Goal: Navigation & Orientation: Locate item on page

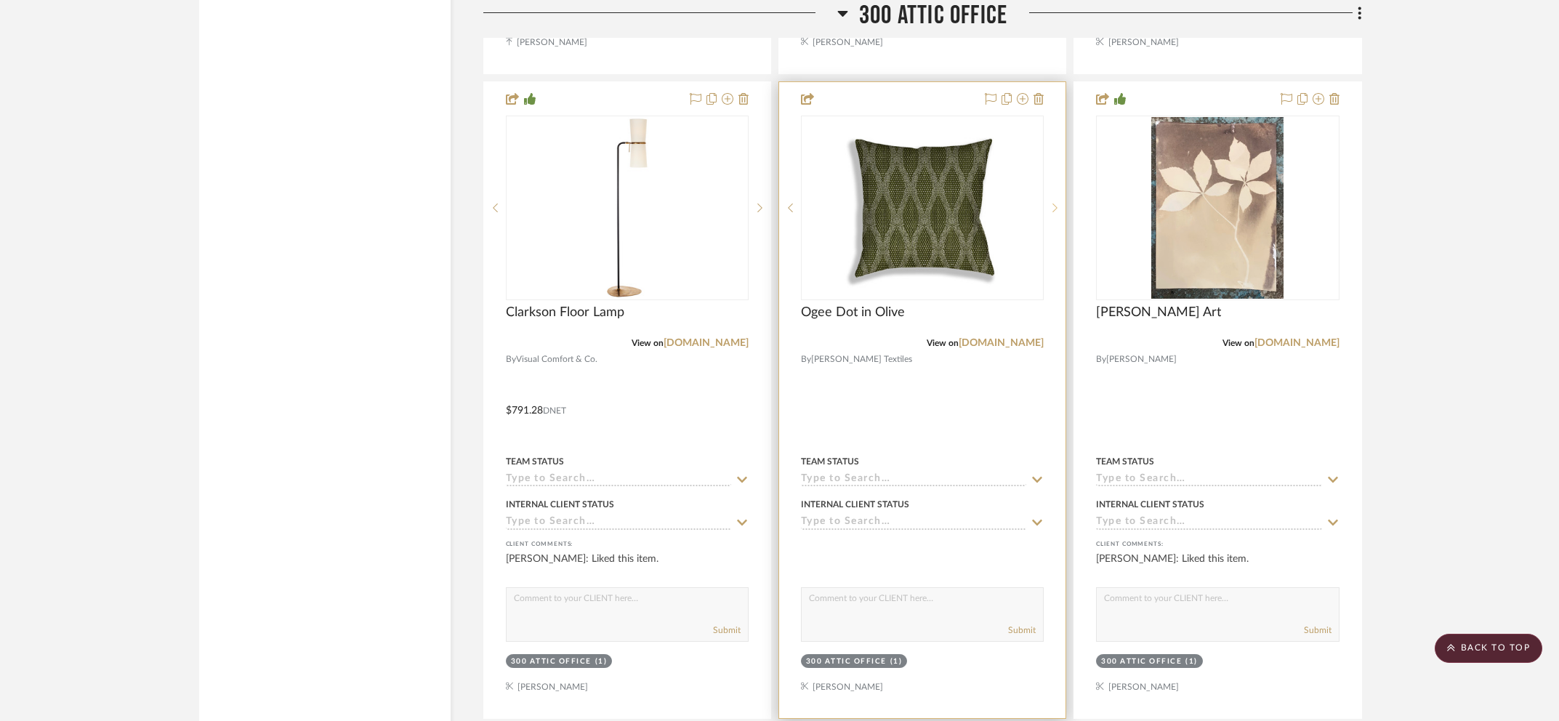
click at [1049, 213] on div at bounding box center [1055, 208] width 22 height 185
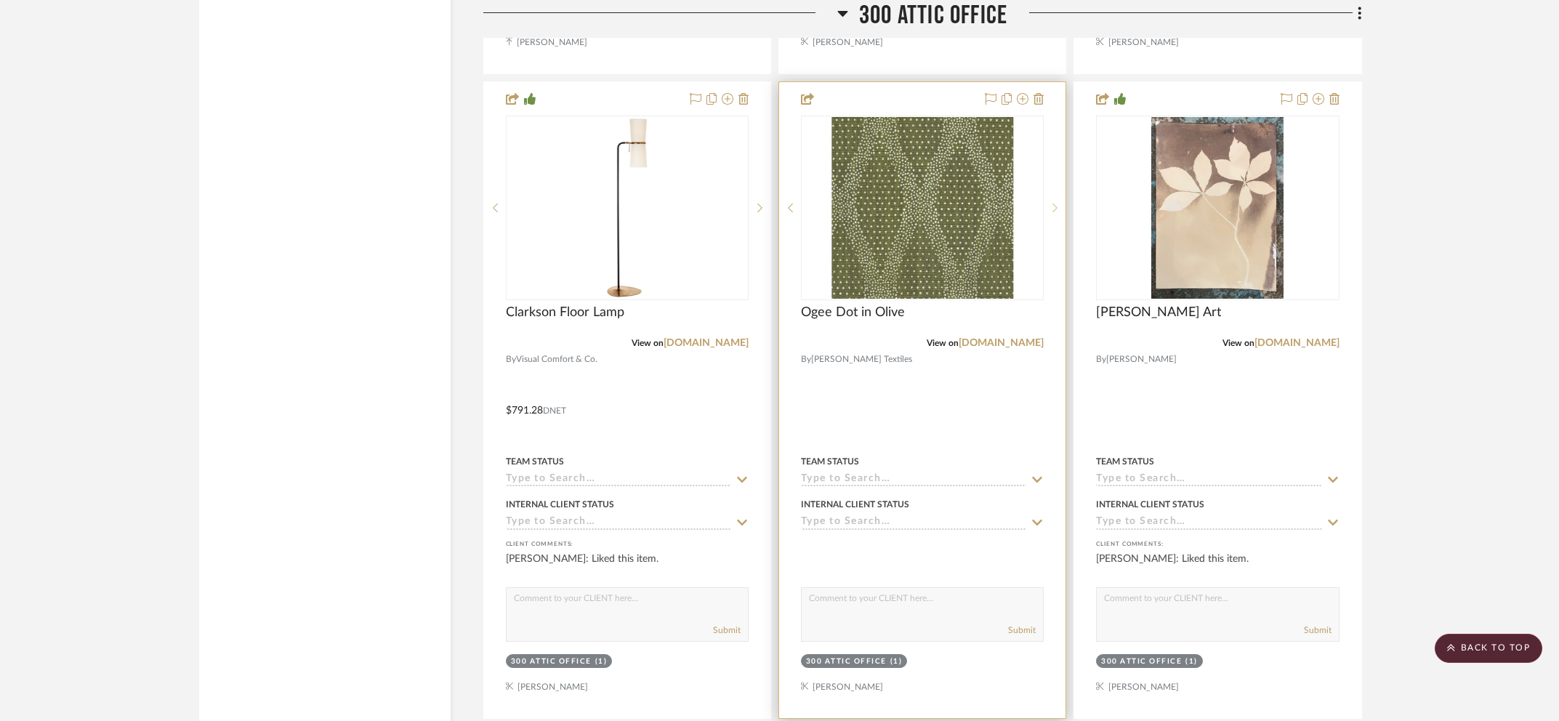
click at [1057, 203] on icon at bounding box center [1054, 208] width 5 height 10
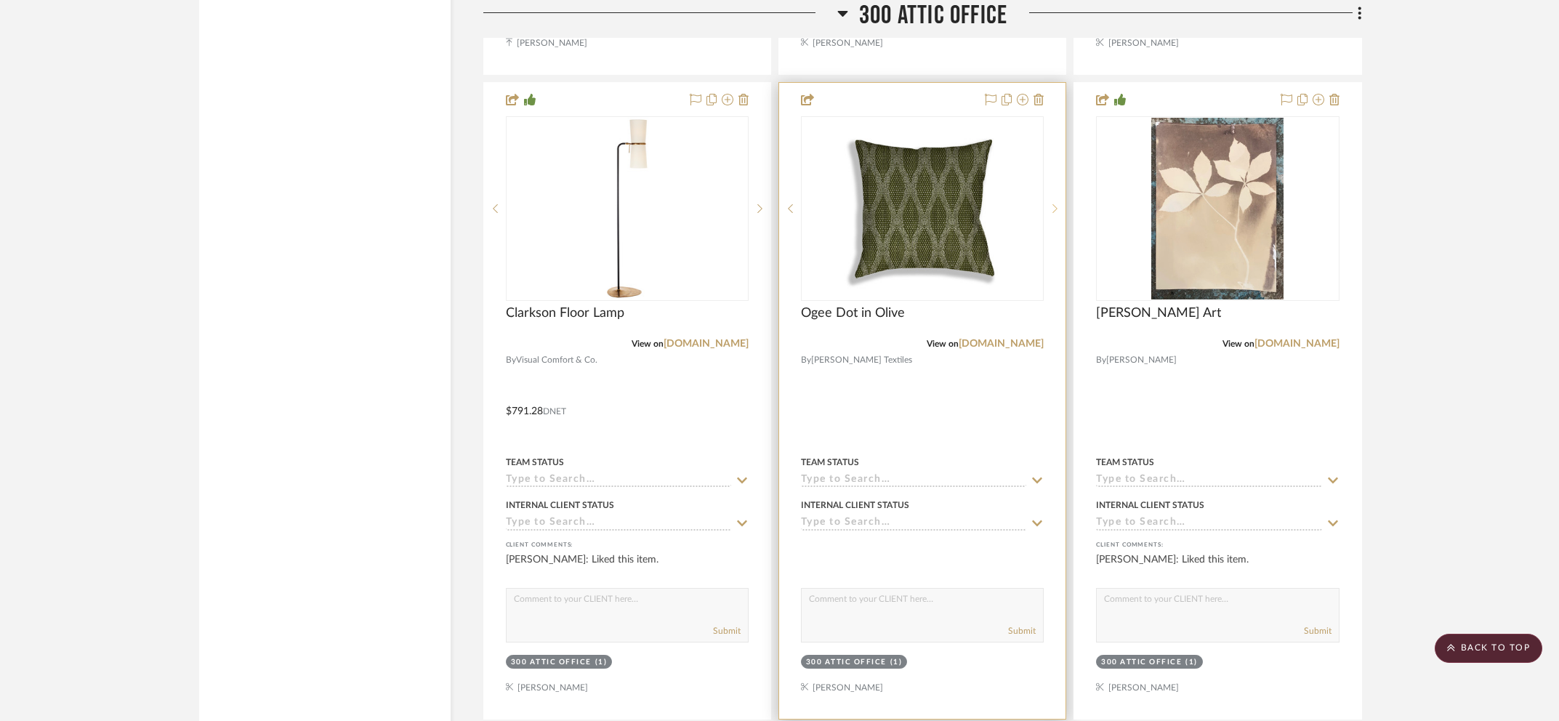
click at [1057, 203] on icon at bounding box center [1054, 208] width 5 height 10
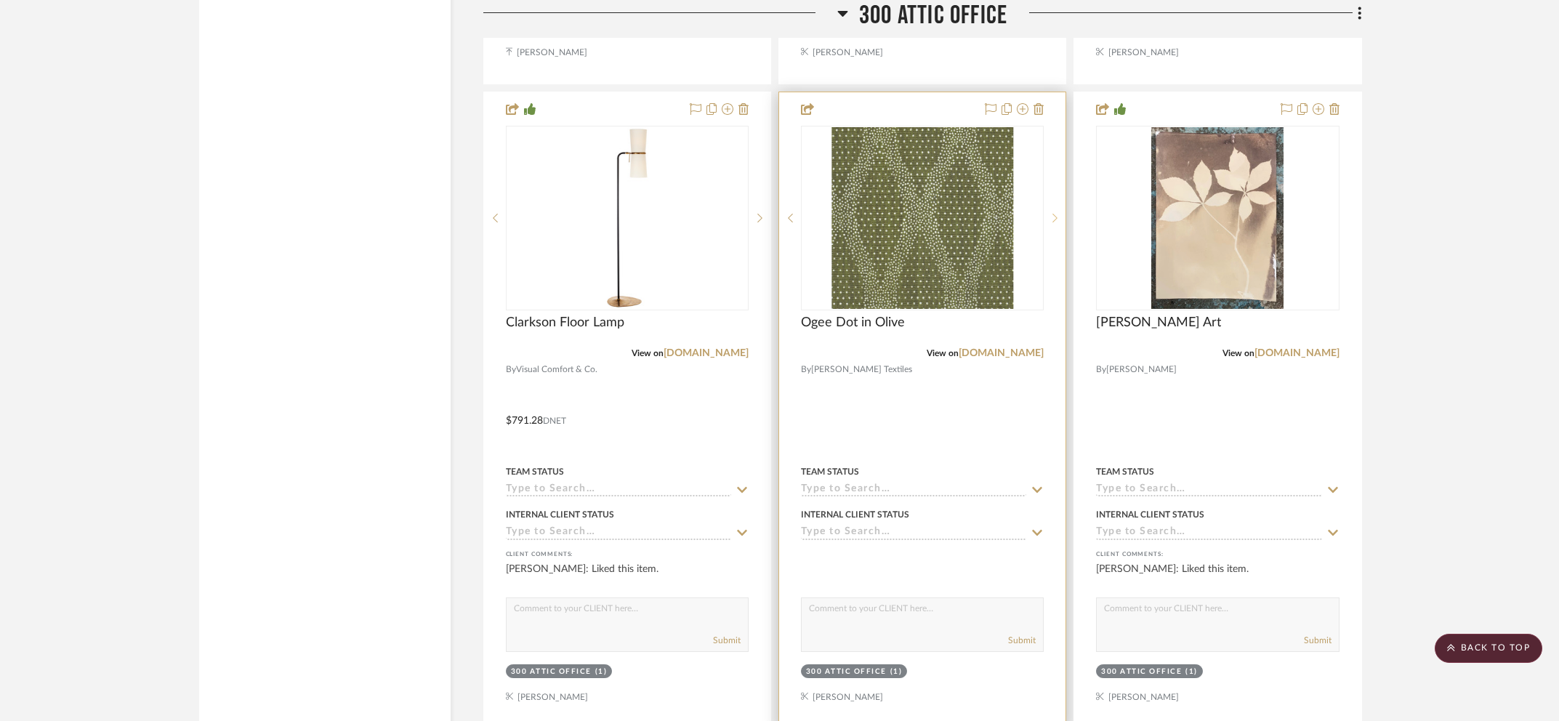
click at [1057, 201] on div at bounding box center [1055, 218] width 22 height 185
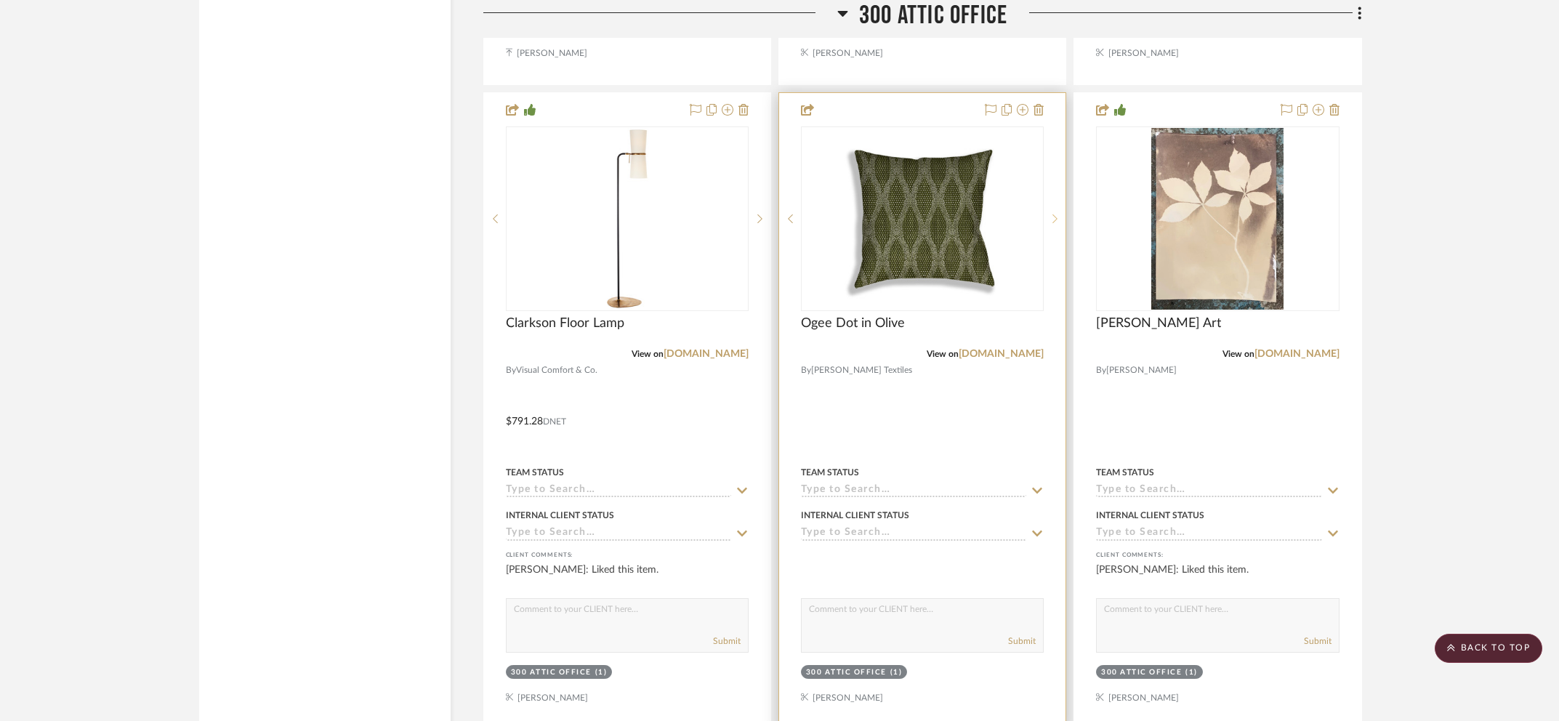
scroll to position [3616, 0]
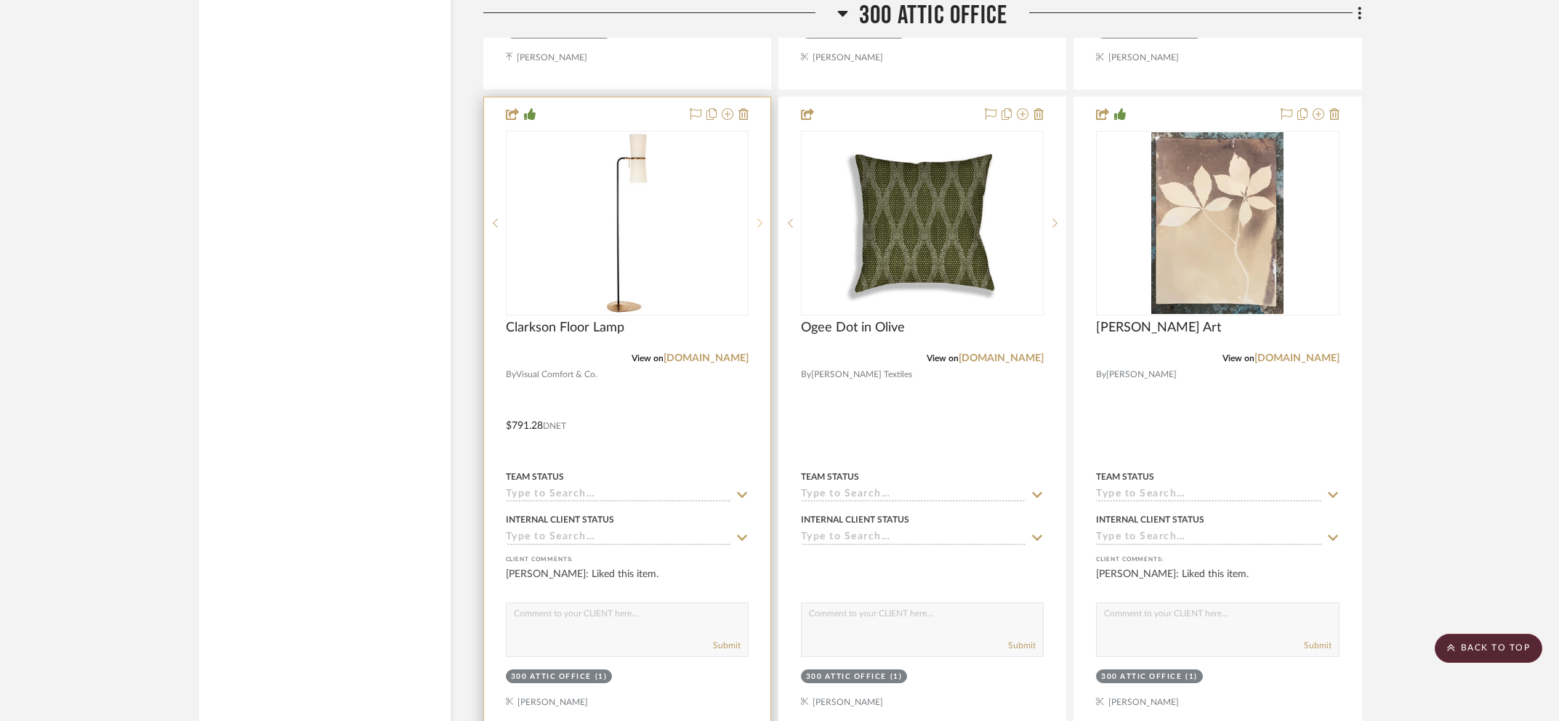
click at [758, 221] on icon at bounding box center [759, 223] width 5 height 10
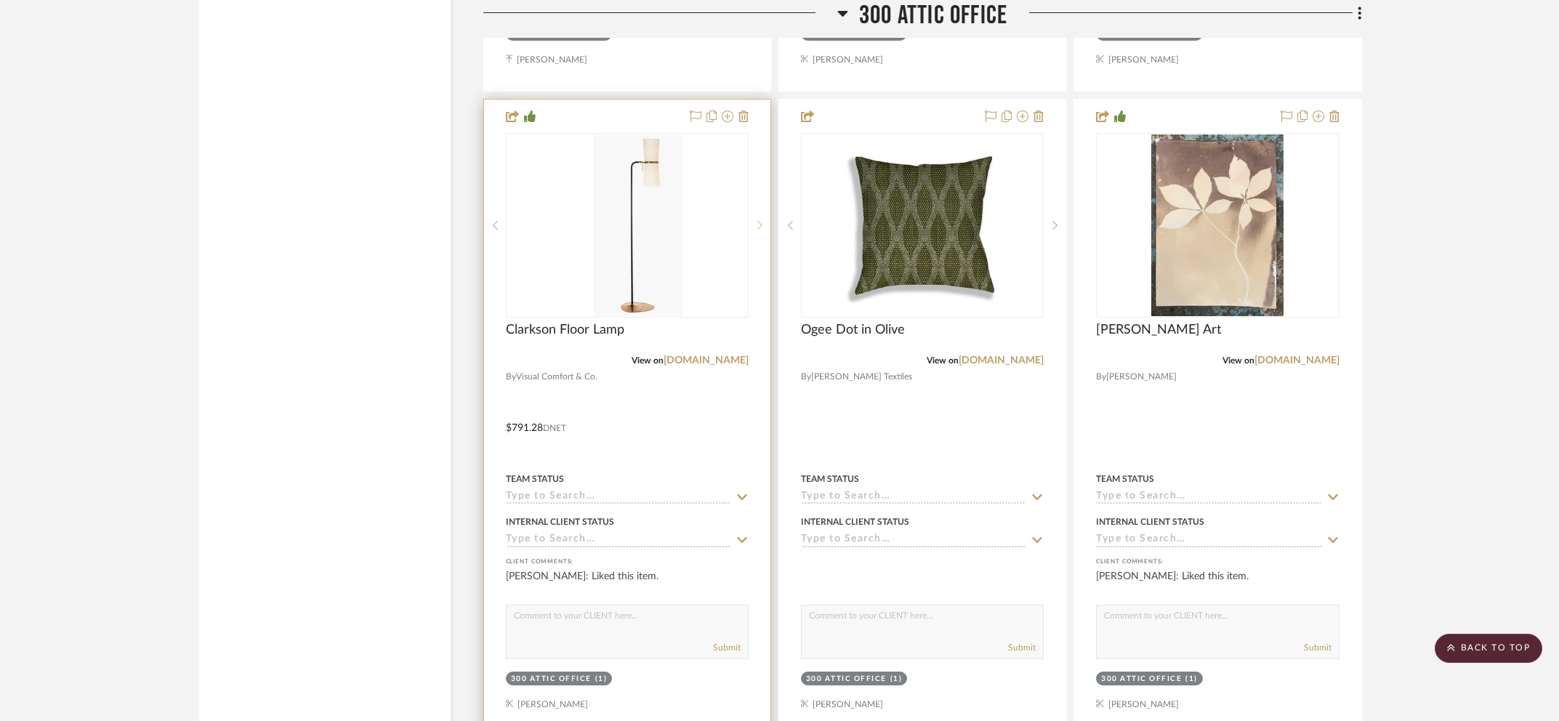
scroll to position [3611, 0]
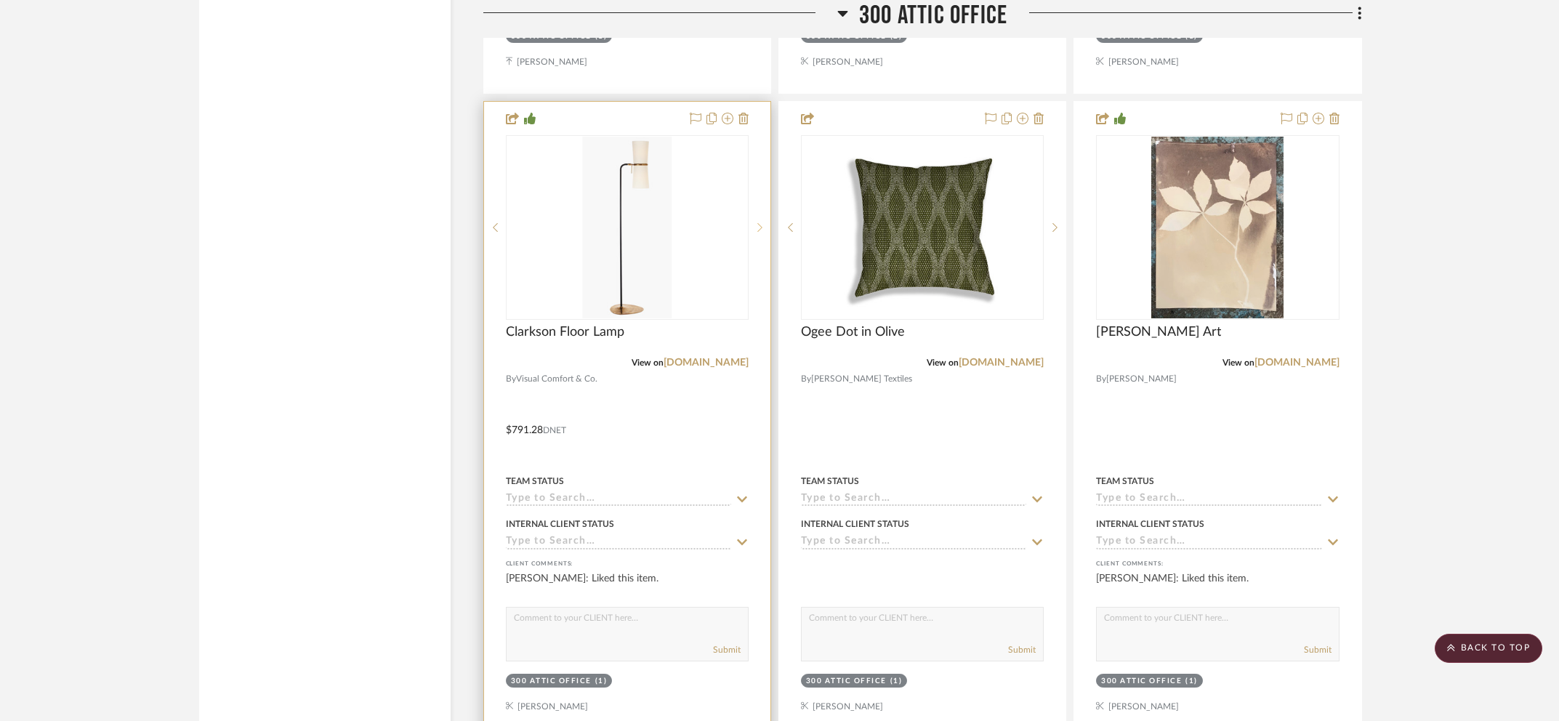
click at [758, 222] on icon at bounding box center [759, 227] width 5 height 10
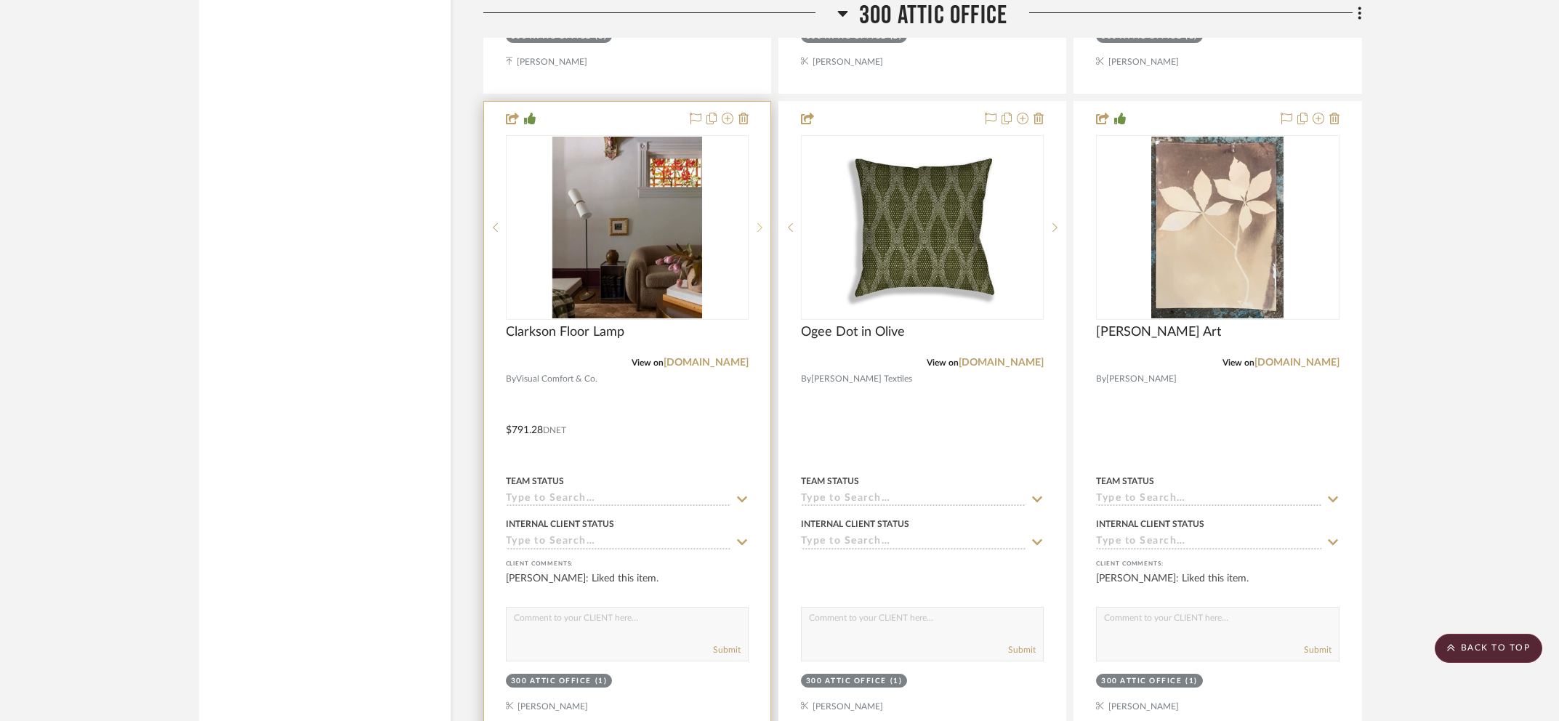
click at [759, 222] on icon at bounding box center [759, 227] width 5 height 10
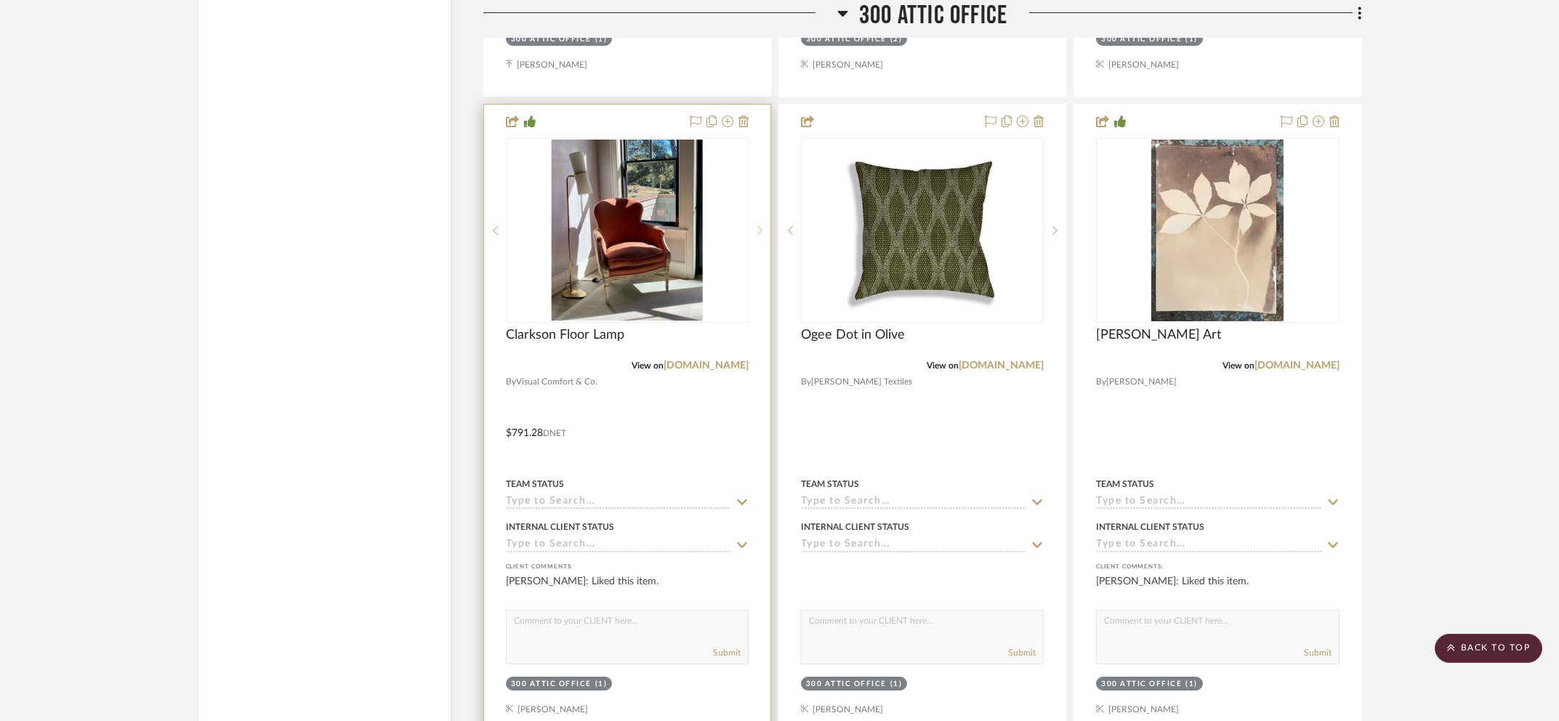
click at [758, 221] on div at bounding box center [759, 230] width 22 height 185
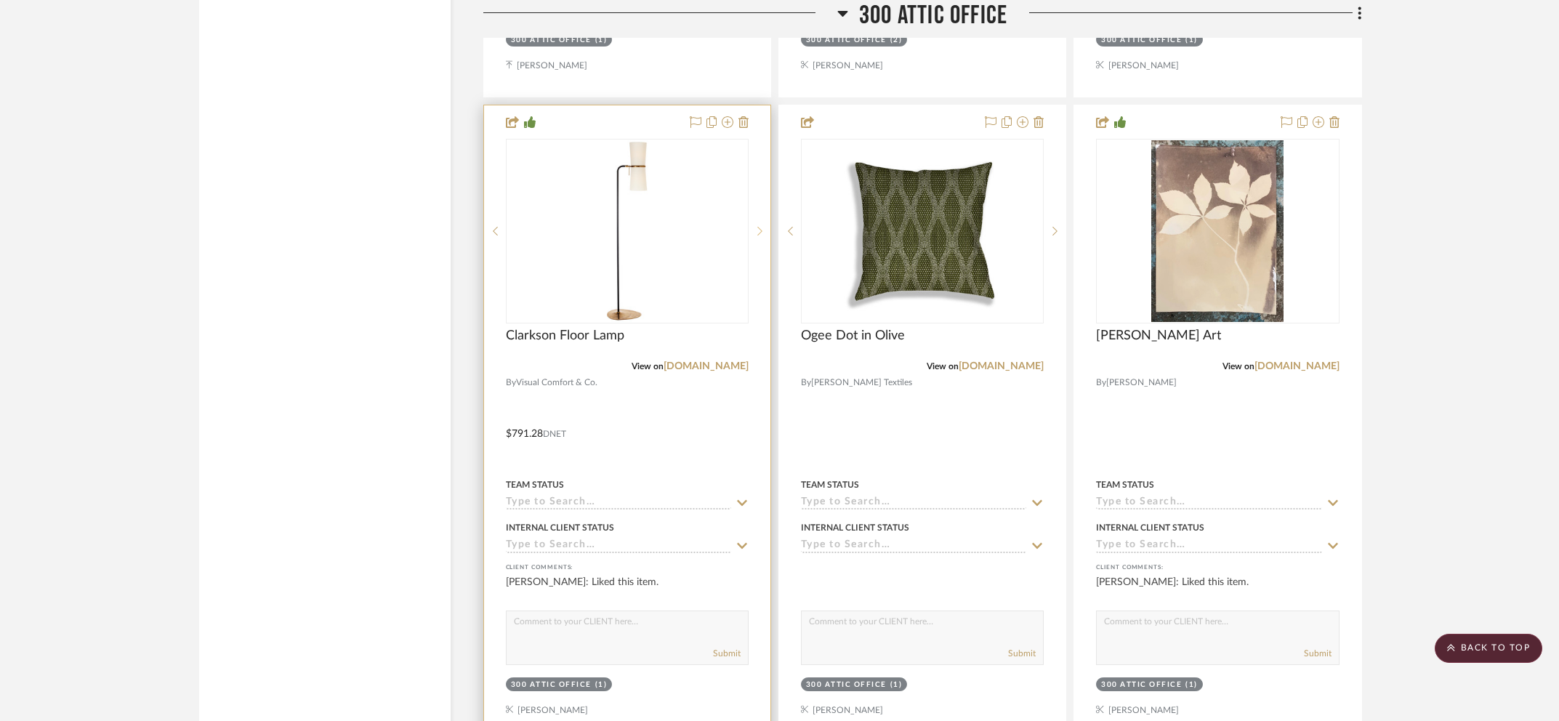
click at [758, 221] on div at bounding box center [759, 231] width 22 height 185
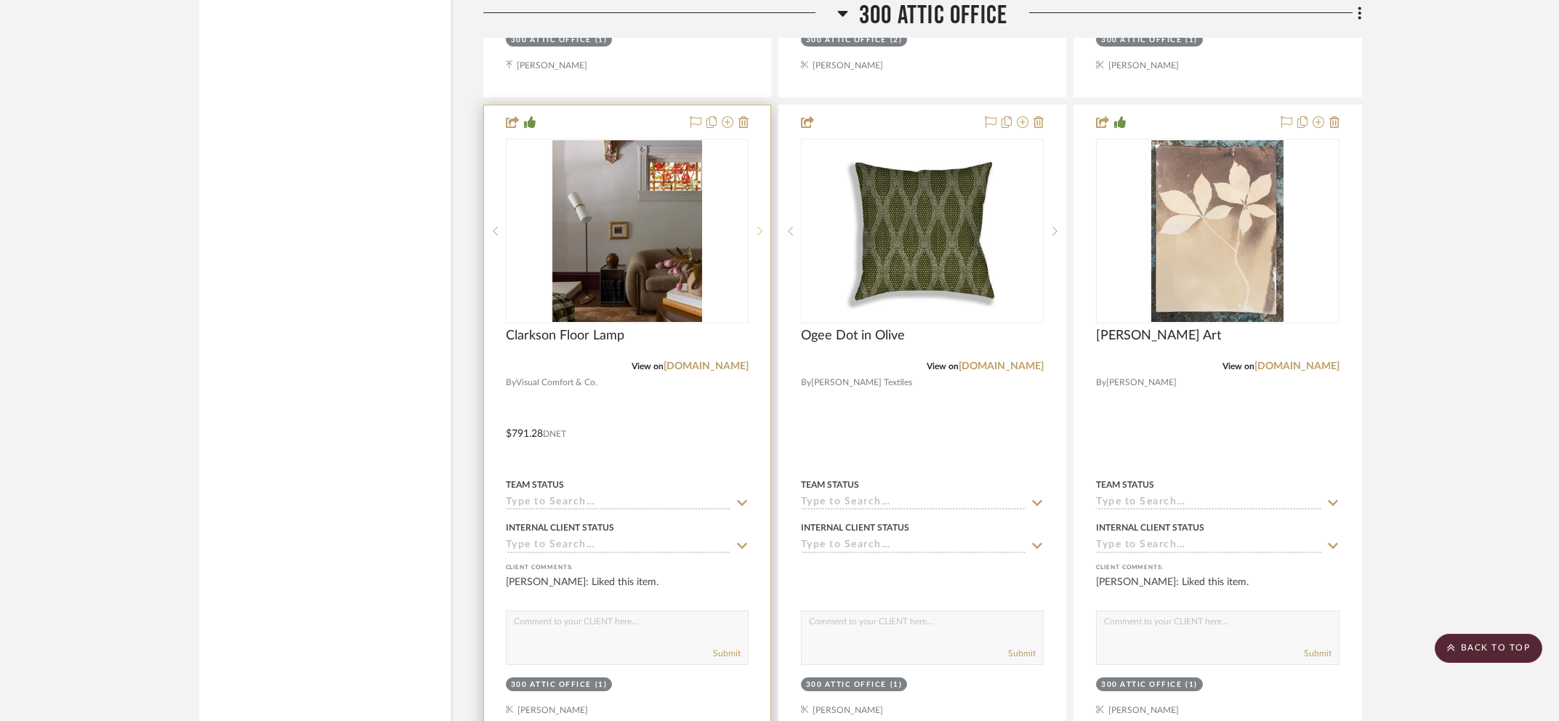
click at [758, 221] on div at bounding box center [759, 231] width 22 height 185
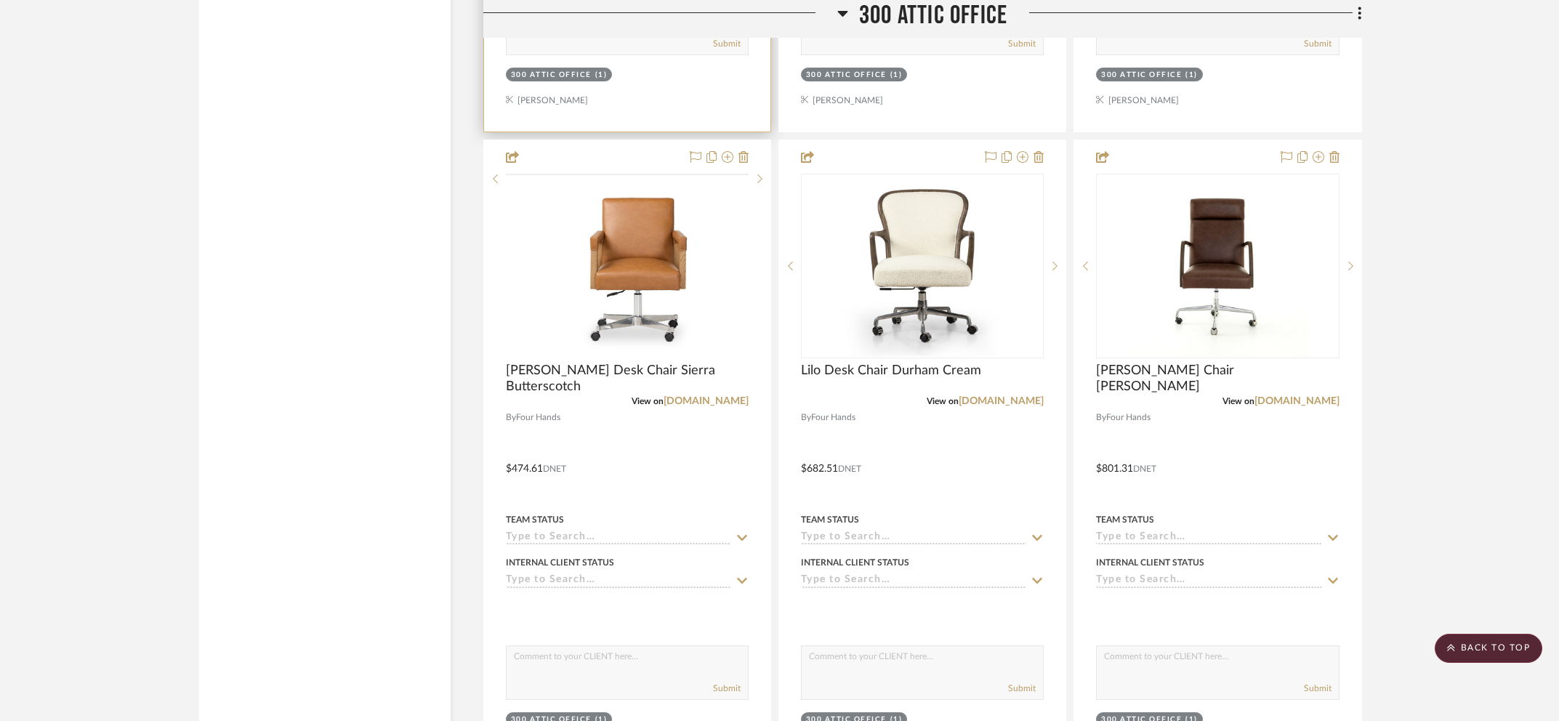
scroll to position [4253, 0]
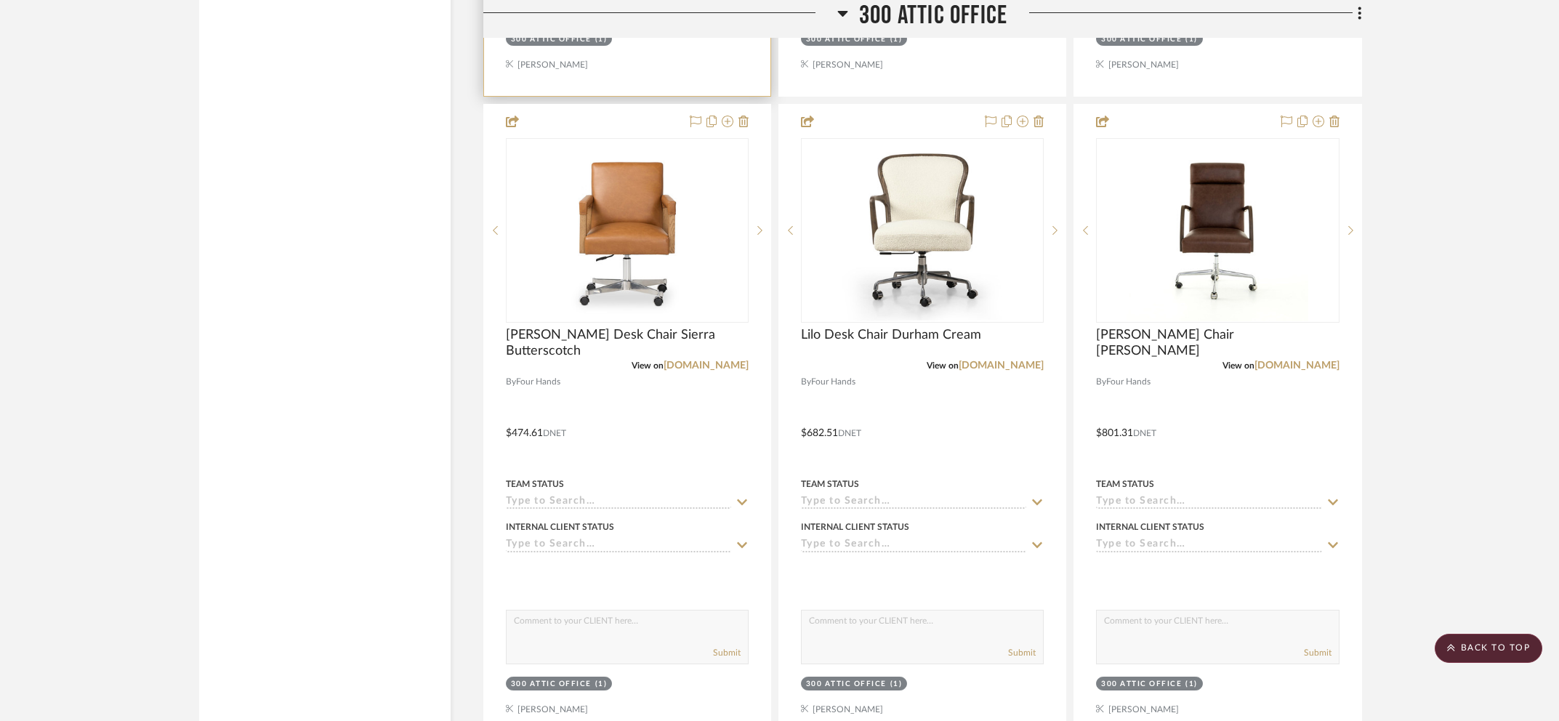
click at [758, 225] on icon at bounding box center [759, 230] width 5 height 10
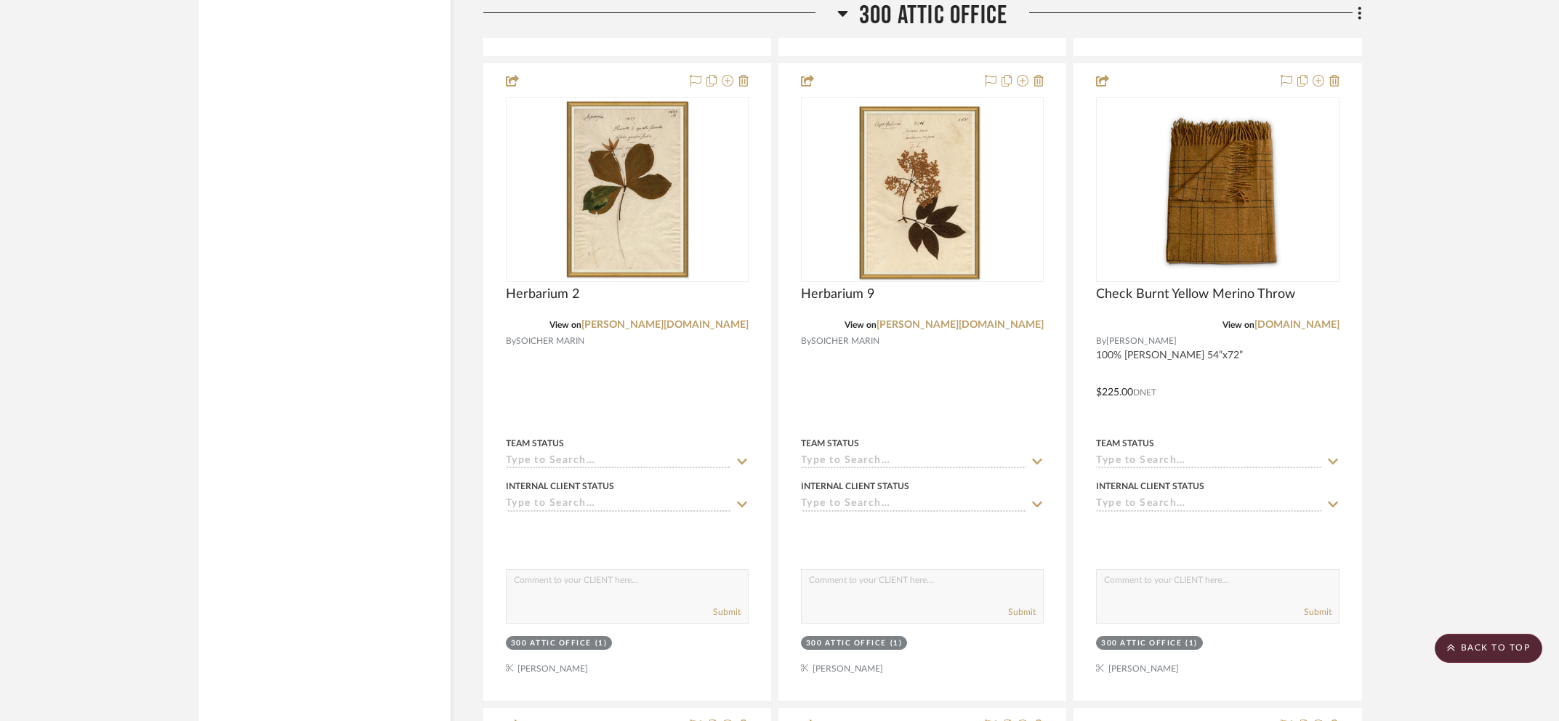
scroll to position [6862, 0]
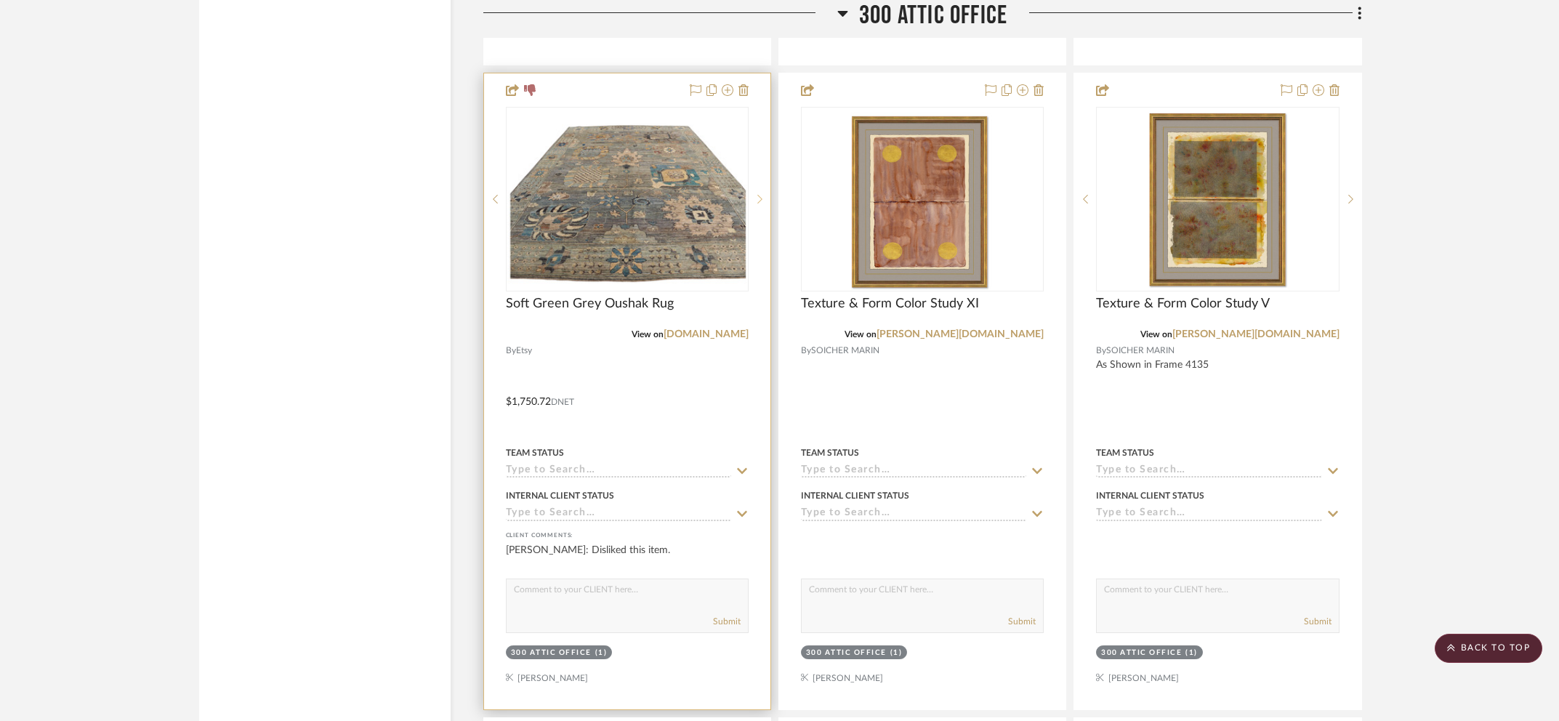
click at [753, 195] on div at bounding box center [759, 199] width 22 height 185
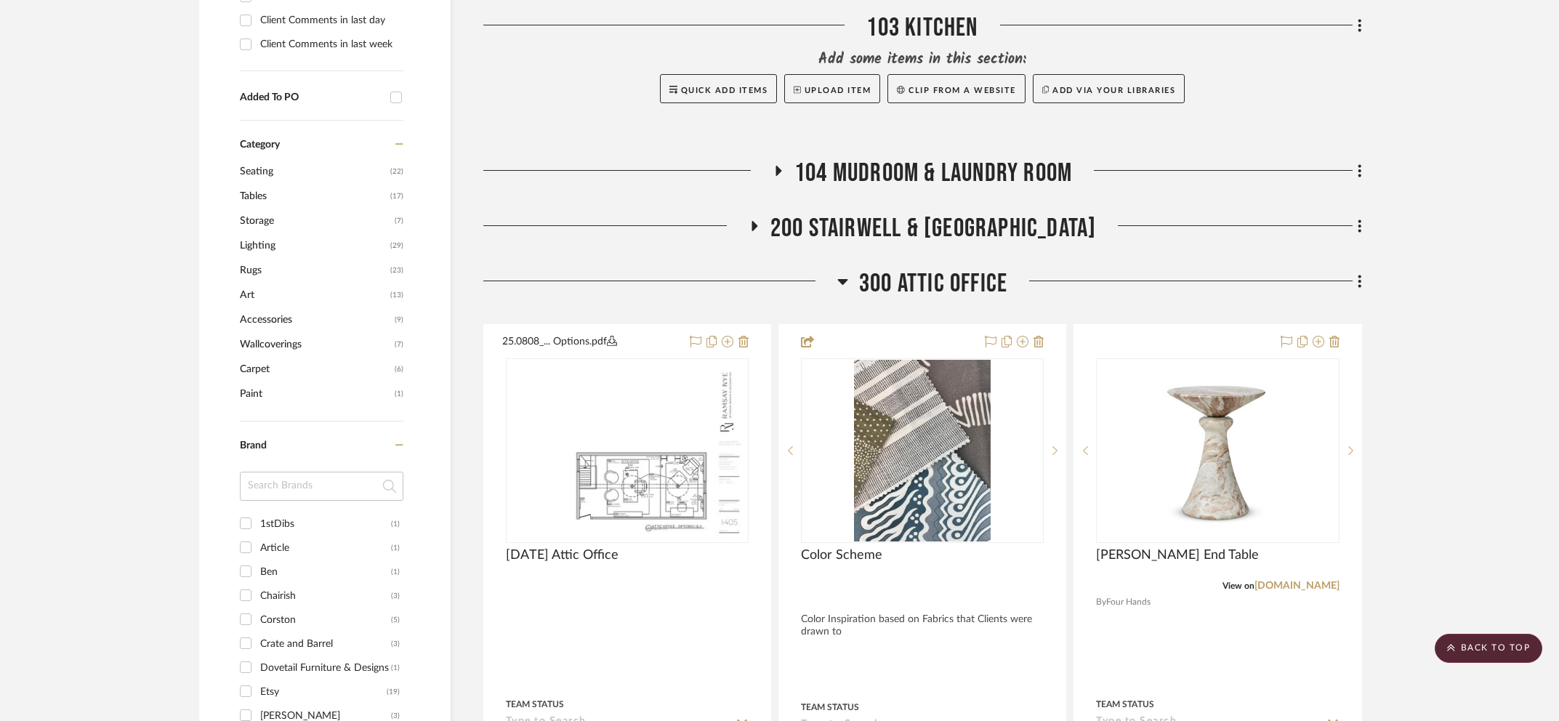
scroll to position [0, 0]
